Goal: Obtain resource: Download file/media

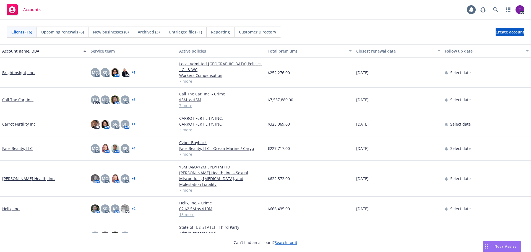
scroll to position [138, 0]
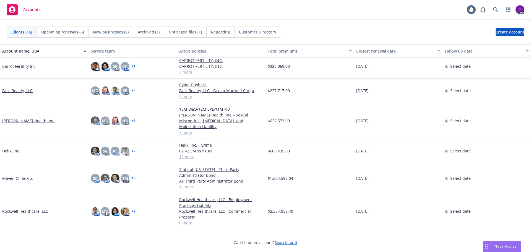
click at [24, 118] on link "[PERSON_NAME] Health, Inc." at bounding box center [28, 121] width 53 height 6
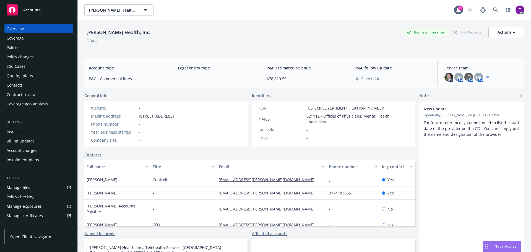
click at [502, 248] on span "Nova Assist" at bounding box center [506, 246] width 22 height 5
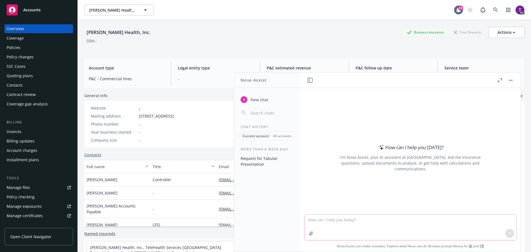
click at [375, 224] on textarea at bounding box center [411, 227] width 212 height 25
type textarea "how to explain vicarious liability to an insured"
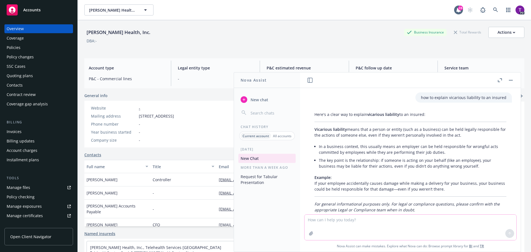
scroll to position [14, 0]
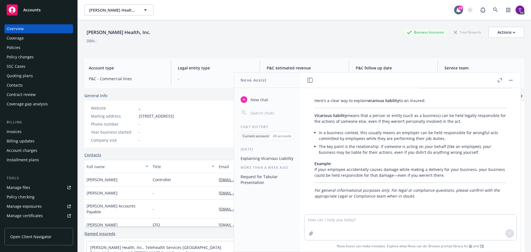
click at [14, 47] on div "Policies" at bounding box center [14, 47] width 14 height 9
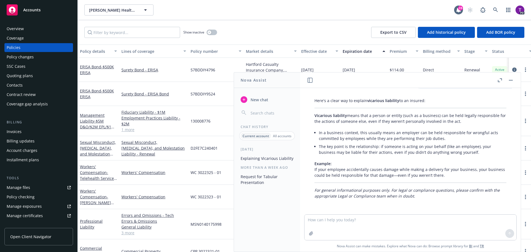
click at [514, 82] on button "button" at bounding box center [511, 80] width 7 height 7
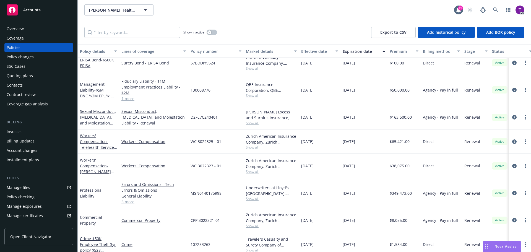
scroll to position [40, 0]
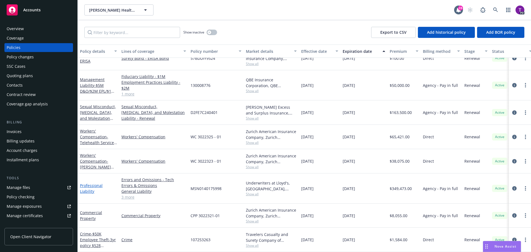
click at [96, 183] on link "Professional Liability" at bounding box center [91, 188] width 23 height 11
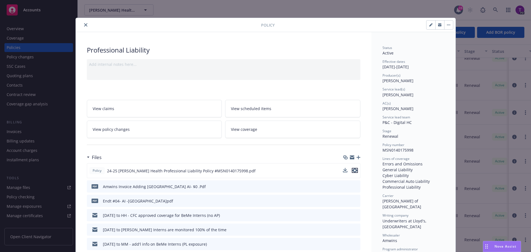
click at [353, 171] on icon "preview file" at bounding box center [355, 171] width 5 height 4
click at [84, 25] on icon "close" at bounding box center [85, 24] width 3 height 3
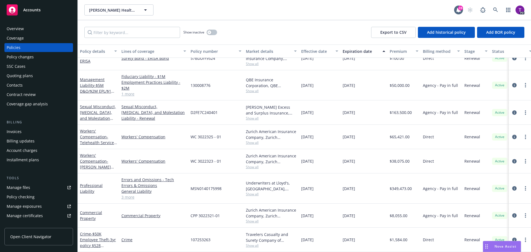
click at [29, 189] on div "Manage files" at bounding box center [19, 187] width 24 height 9
click at [498, 246] on span "Nova Assist" at bounding box center [506, 246] width 22 height 5
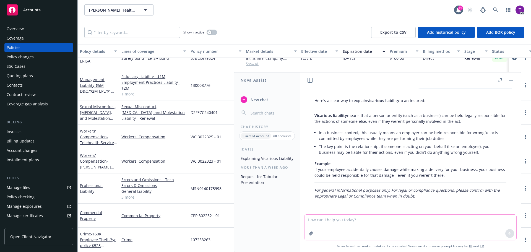
click at [370, 222] on textarea at bounding box center [411, 227] width 212 height 25
paste textarea "1.2.7.0. Lorem, ipsumdolorsi, ametconsec adipiscin, eli, seddoeiu, tempori, utl…"
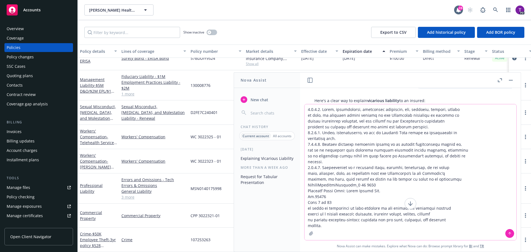
type textarea "1.2.7.0. Lorem, ipsumdolorsi, ametconsec adipiscin, eli, seddoeiu, tempori, utl…"
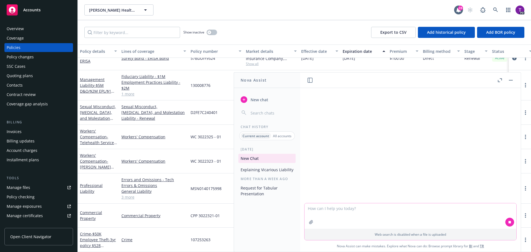
scroll to position [139, 0]
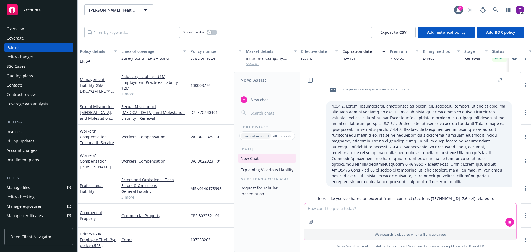
click at [357, 217] on textarea at bounding box center [411, 215] width 212 height 25
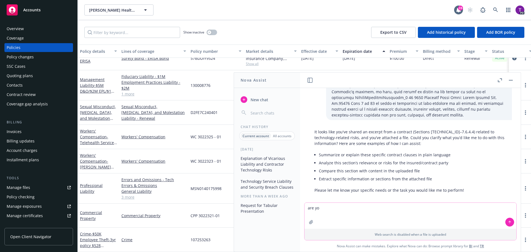
scroll to position [206, 0]
type textarea "a"
type textarea "search the policy and find if there is coverage for the items outlined in the c…"
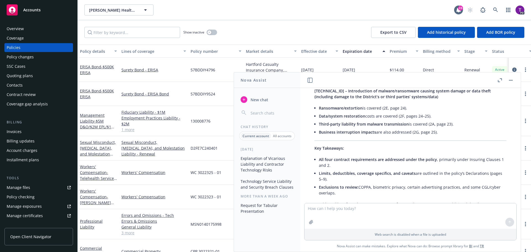
scroll to position [549, 0]
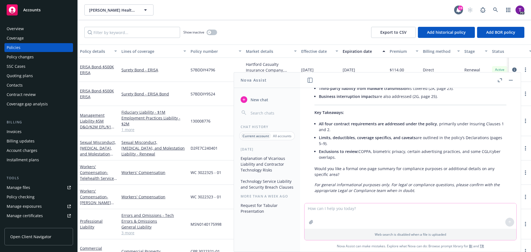
click at [347, 210] on textarea at bounding box center [411, 215] width 212 height 25
type textarea "Yes, I'd like a formal one page summary"
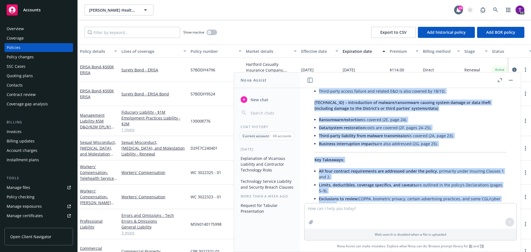
scroll to position [539, 0]
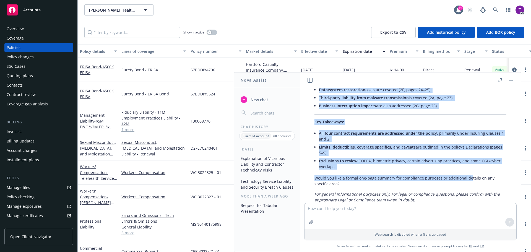
drag, startPoint x: 315, startPoint y: 149, endPoint x: 473, endPoint y: 158, distance: 157.8
click at [473, 158] on div "Here is a summary of how the CFC eHealth (US) v3.0 policy responds to each item…" at bounding box center [410, 45] width 203 height 320
copy div "6.2.9.1 – Loremi, dolorsitametc, adipis el sedd, ei temporin utlabo etdolor ma …"
click at [345, 167] on div "Here is a summary of how the CFC eHealth (US) v3.0 policy responds to each item…" at bounding box center [410, 45] width 203 height 320
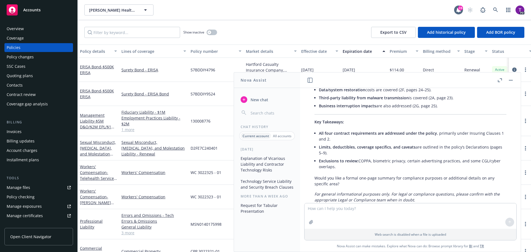
click at [512, 81] on button "button" at bounding box center [511, 80] width 7 height 7
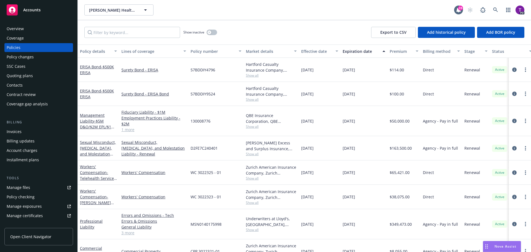
click at [29, 11] on span "Accounts" at bounding box center [31, 10] width 17 height 4
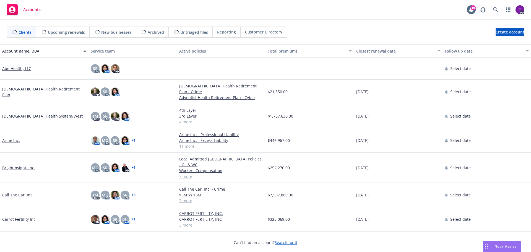
click at [14, 138] on link "Arine Inc." at bounding box center [11, 141] width 18 height 6
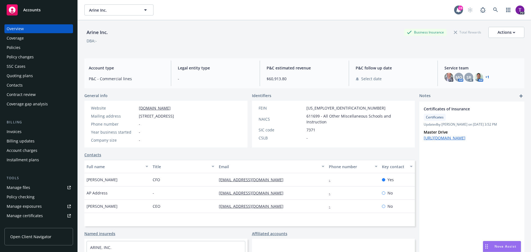
click at [26, 187] on div "Manage files" at bounding box center [19, 187] width 24 height 9
click at [31, 50] on div "Policies" at bounding box center [39, 47] width 64 height 9
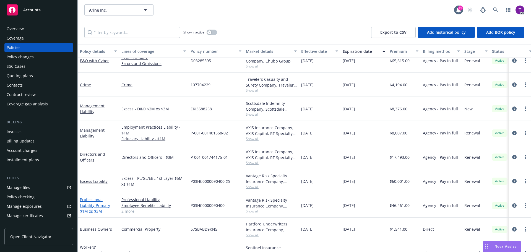
scroll to position [115, 0]
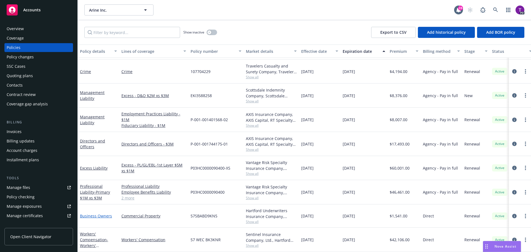
click at [99, 213] on link "Business Owners" at bounding box center [96, 215] width 32 height 5
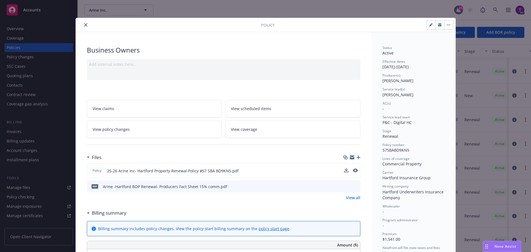
click at [267, 170] on div "Policy 25-26 Arine Inc- [GEOGRAPHIC_DATA] Property Renewal Policy #57 SBA BD9KN…" at bounding box center [224, 170] width 274 height 15
click at [354, 170] on icon "preview file" at bounding box center [355, 171] width 5 height 4
click at [345, 171] on icon "download file" at bounding box center [346, 170] width 4 height 4
click at [84, 26] on icon "close" at bounding box center [85, 24] width 3 height 3
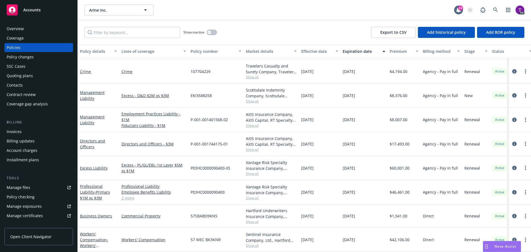
click at [24, 186] on div "Manage files" at bounding box center [19, 187] width 24 height 9
click at [23, 29] on div "Overview" at bounding box center [15, 28] width 17 height 9
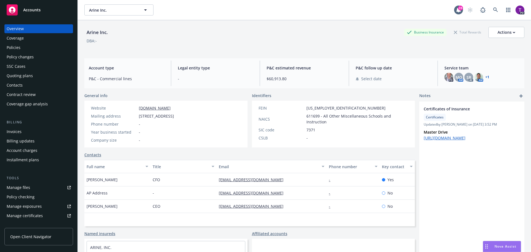
click at [25, 187] on div "Manage files" at bounding box center [19, 187] width 24 height 9
click at [21, 47] on div "Policies" at bounding box center [39, 47] width 64 height 9
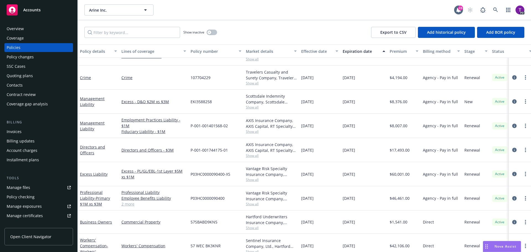
scroll to position [115, 0]
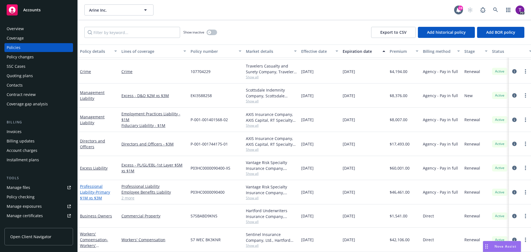
click at [100, 184] on link "Professional Liability - Primary $1M xs $3M" at bounding box center [95, 192] width 30 height 17
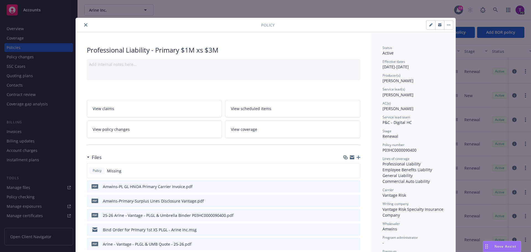
click at [351, 158] on icon "button" at bounding box center [352, 158] width 4 height 2
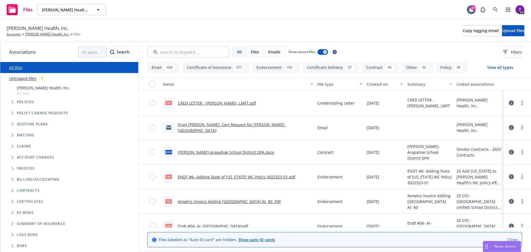
click at [13, 224] on icon "Folder Tree Example" at bounding box center [13, 223] width 2 height 3
click at [24, 244] on link "2025" at bounding box center [21, 245] width 9 height 6
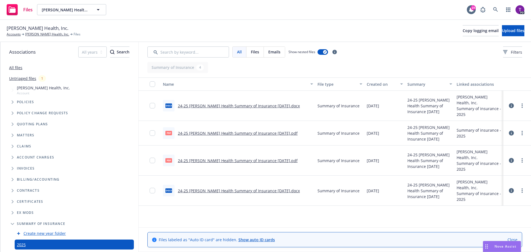
click at [262, 131] on link "24-25 Hazel Health Summary of Insurance 8-25-25.pdf" at bounding box center [238, 133] width 120 height 5
click at [509, 245] on span "Nova Assist" at bounding box center [506, 246] width 22 height 5
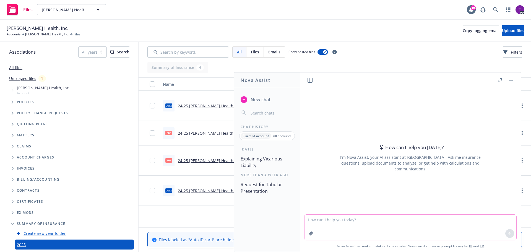
click at [382, 222] on textarea at bounding box center [411, 227] width 212 height 25
paste textarea "1.2.7.0. Lorem, ipsumdolorsi, ametconsec adipiscin, eli, seddoeiu, tempori, utl…"
type textarea "1.2.7.0. Lorem, ipsumdolorsi, ametconsec adipiscin, eli, seddoeiu, tempori, utl…"
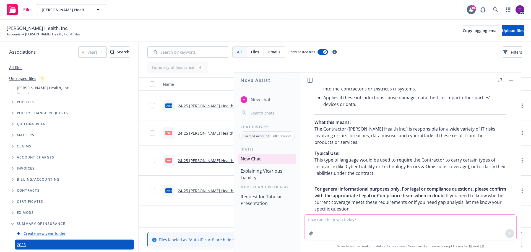
scroll to position [313, 0]
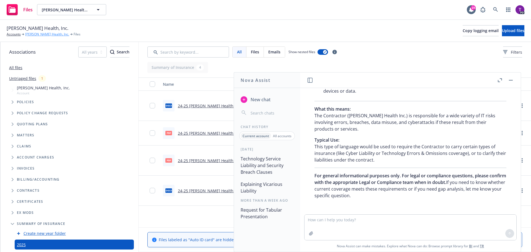
click at [48, 33] on link "[PERSON_NAME] Health, Inc." at bounding box center [47, 34] width 44 height 5
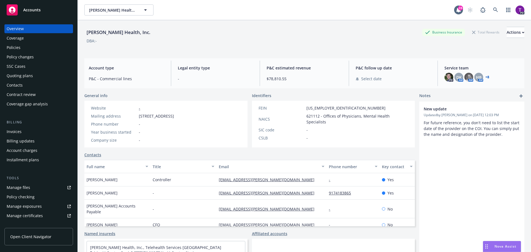
click at [20, 48] on div "Policies" at bounding box center [39, 47] width 64 height 9
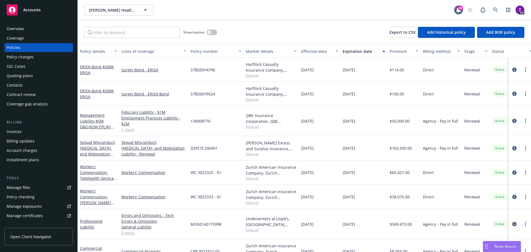
scroll to position [28, 0]
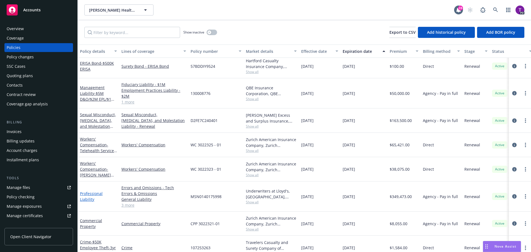
click at [103, 196] on link "Professional Liability" at bounding box center [91, 196] width 23 height 11
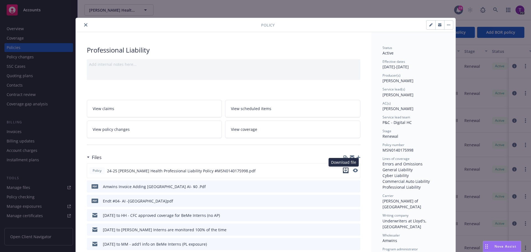
click at [344, 171] on icon "download file" at bounding box center [346, 170] width 4 height 4
click at [85, 26] on icon "close" at bounding box center [85, 24] width 3 height 3
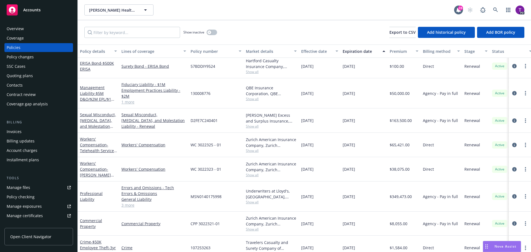
click at [42, 189] on link "Manage files" at bounding box center [38, 187] width 69 height 9
click at [126, 206] on link "3 more" at bounding box center [154, 205] width 65 height 6
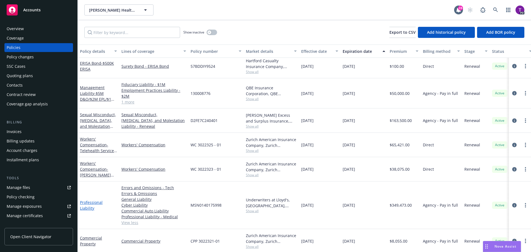
click at [92, 205] on link "Professional Liability" at bounding box center [91, 205] width 23 height 11
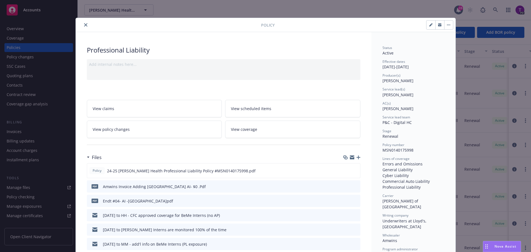
scroll to position [17, 0]
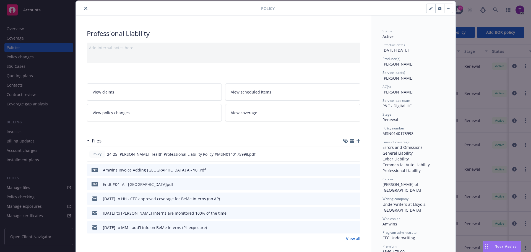
click at [352, 141] on icon "button" at bounding box center [352, 141] width 4 height 2
click at [350, 142] on icon "button" at bounding box center [352, 141] width 4 height 2
click at [85, 9] on icon "close" at bounding box center [85, 8] width 3 height 3
